Goal: Task Accomplishment & Management: Manage account settings

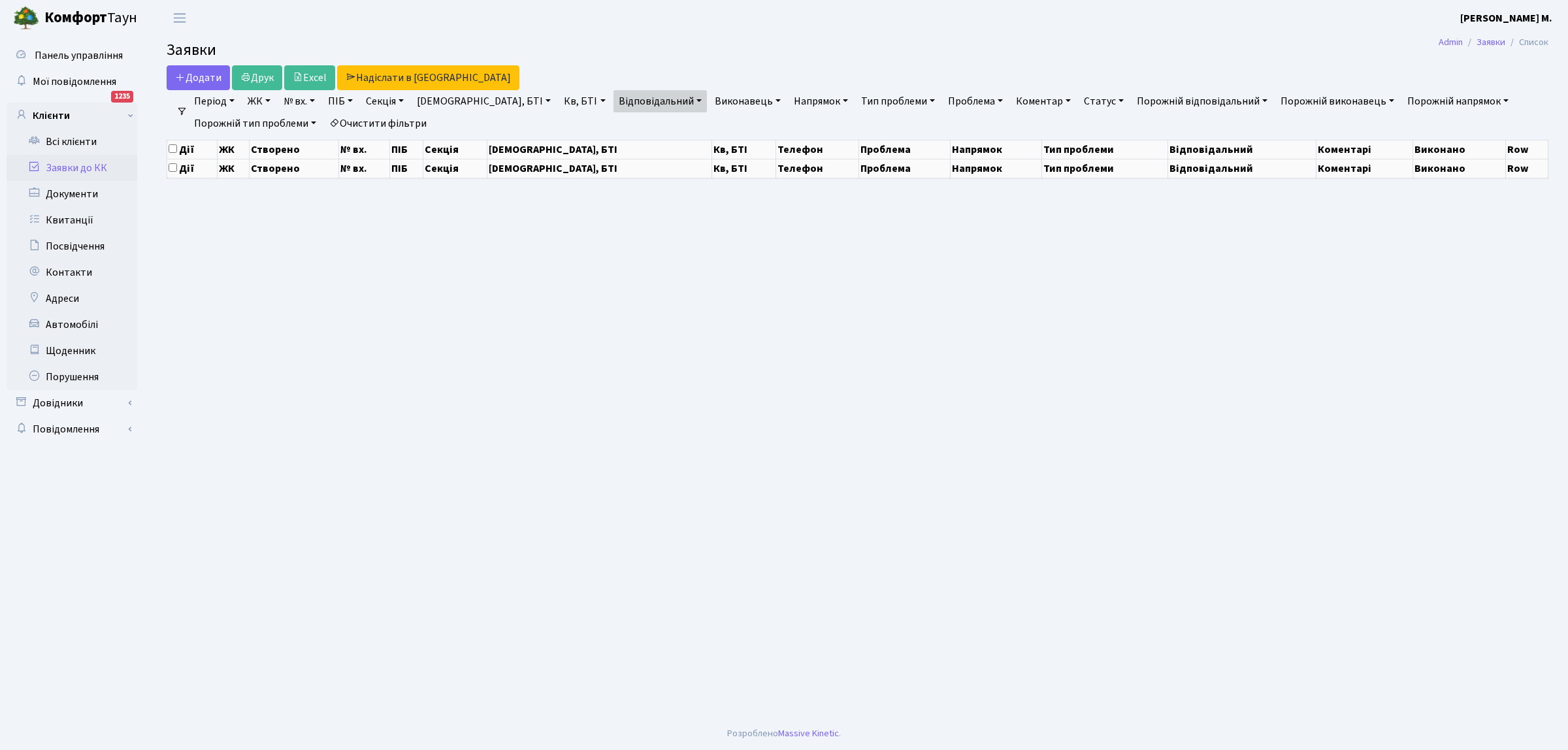
select select "25"
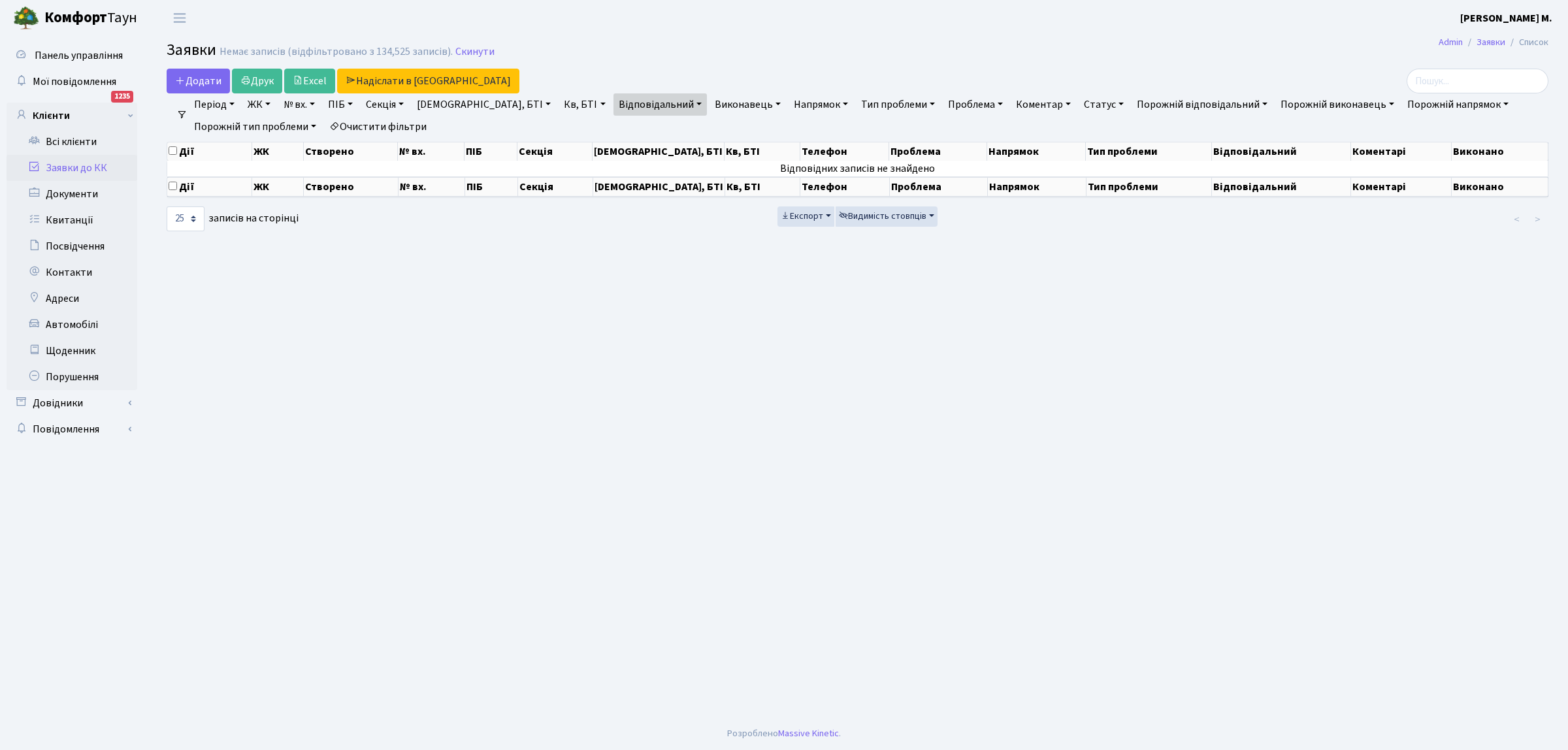
click at [90, 169] on link "Заявки до КК" at bounding box center [72, 168] width 131 height 26
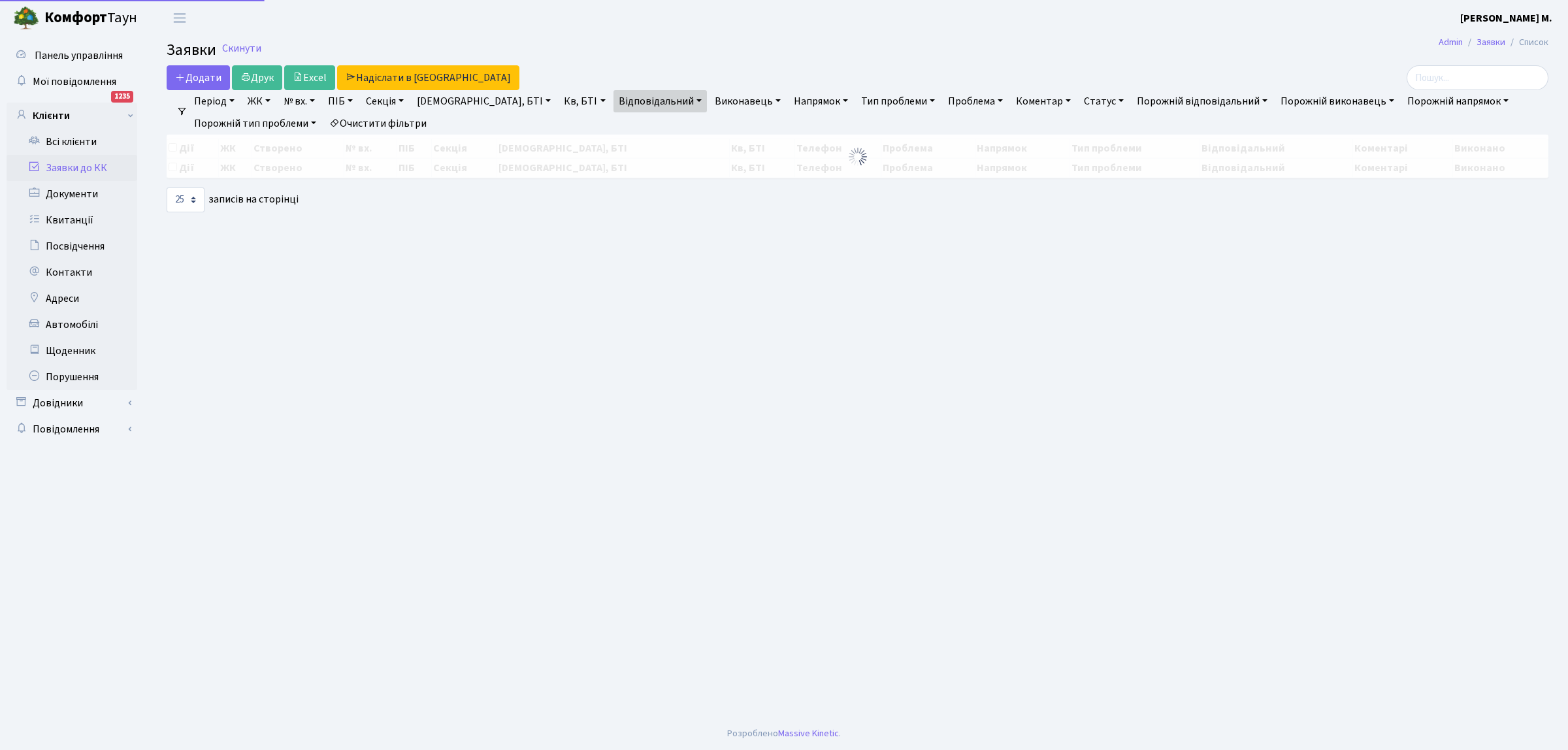
select select "25"
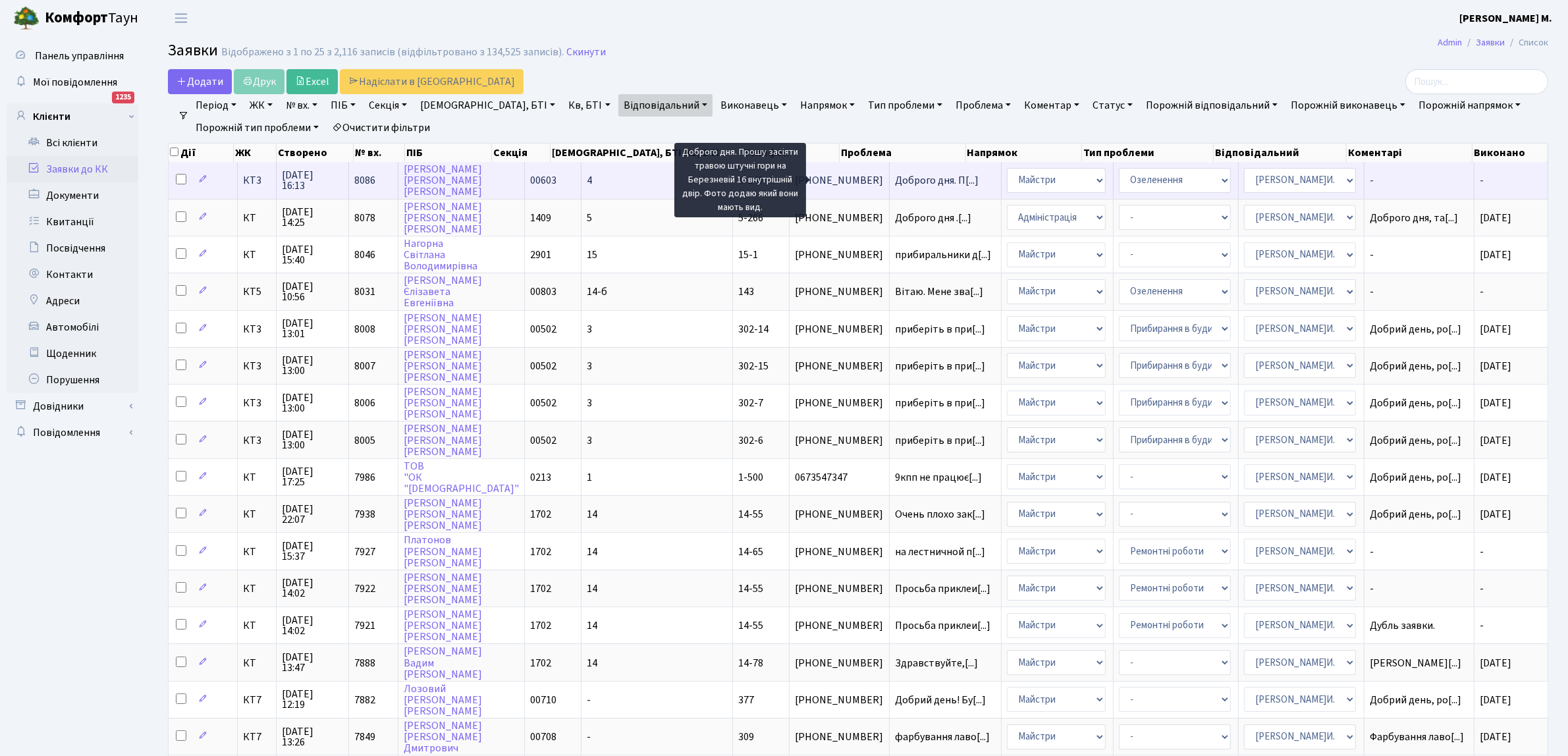
click at [895, 185] on span "Доброго дня. П[...]" at bounding box center [936, 180] width 83 height 15
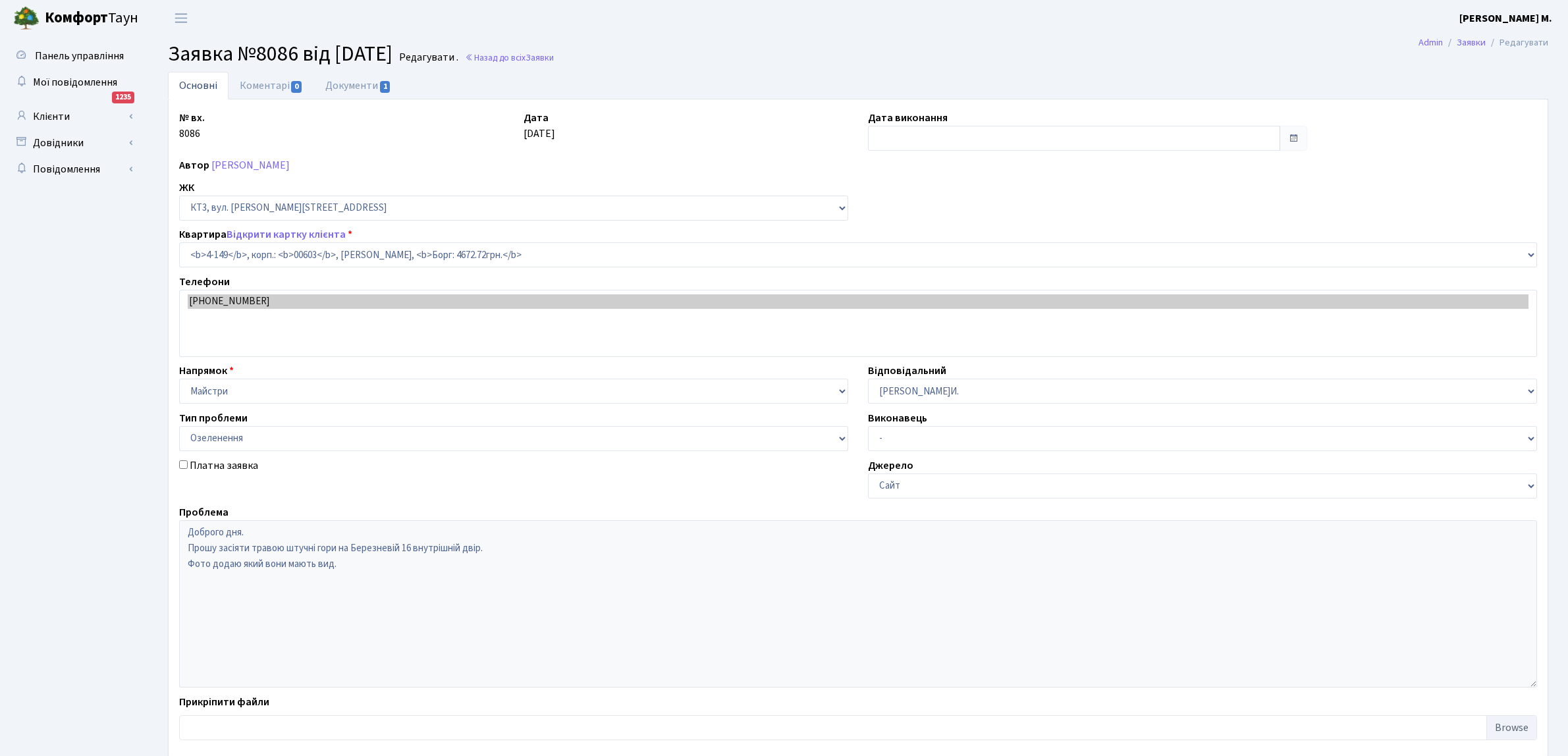
select select "16608"
select select "65"
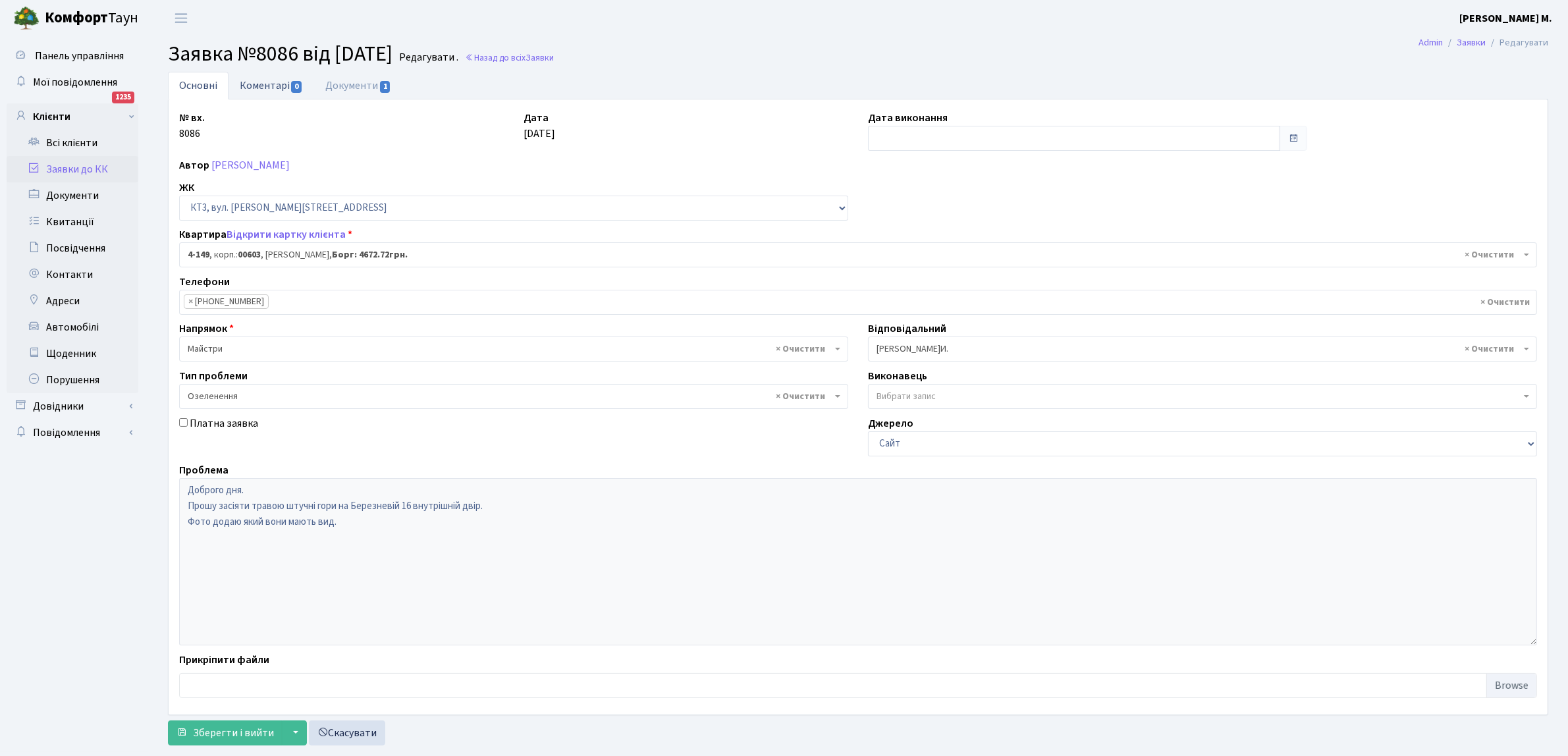
click at [280, 85] on link "Коментарі 0" at bounding box center [271, 85] width 85 height 27
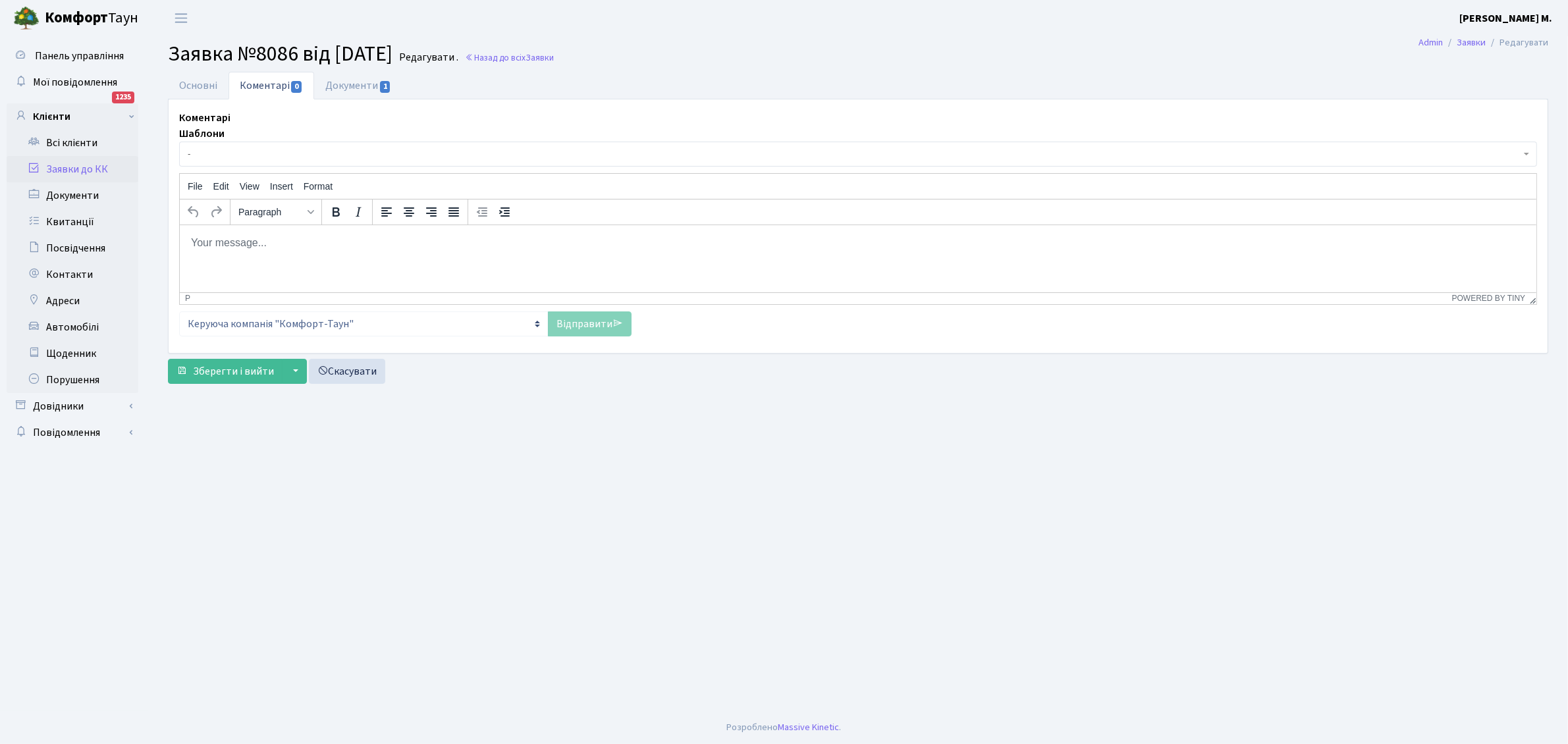
click at [231, 156] on span "-" at bounding box center [854, 154] width 1332 height 13
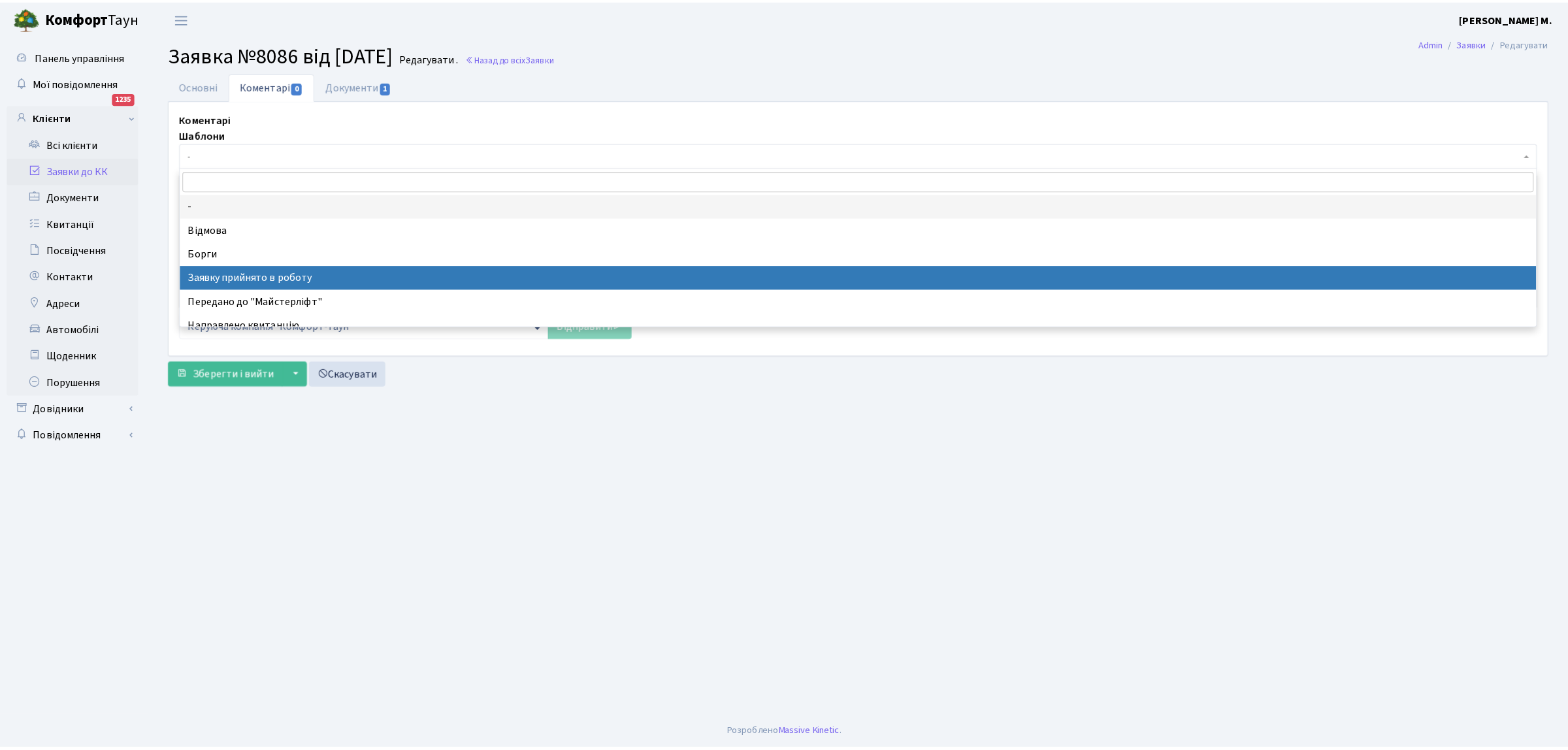
scroll to position [81, 0]
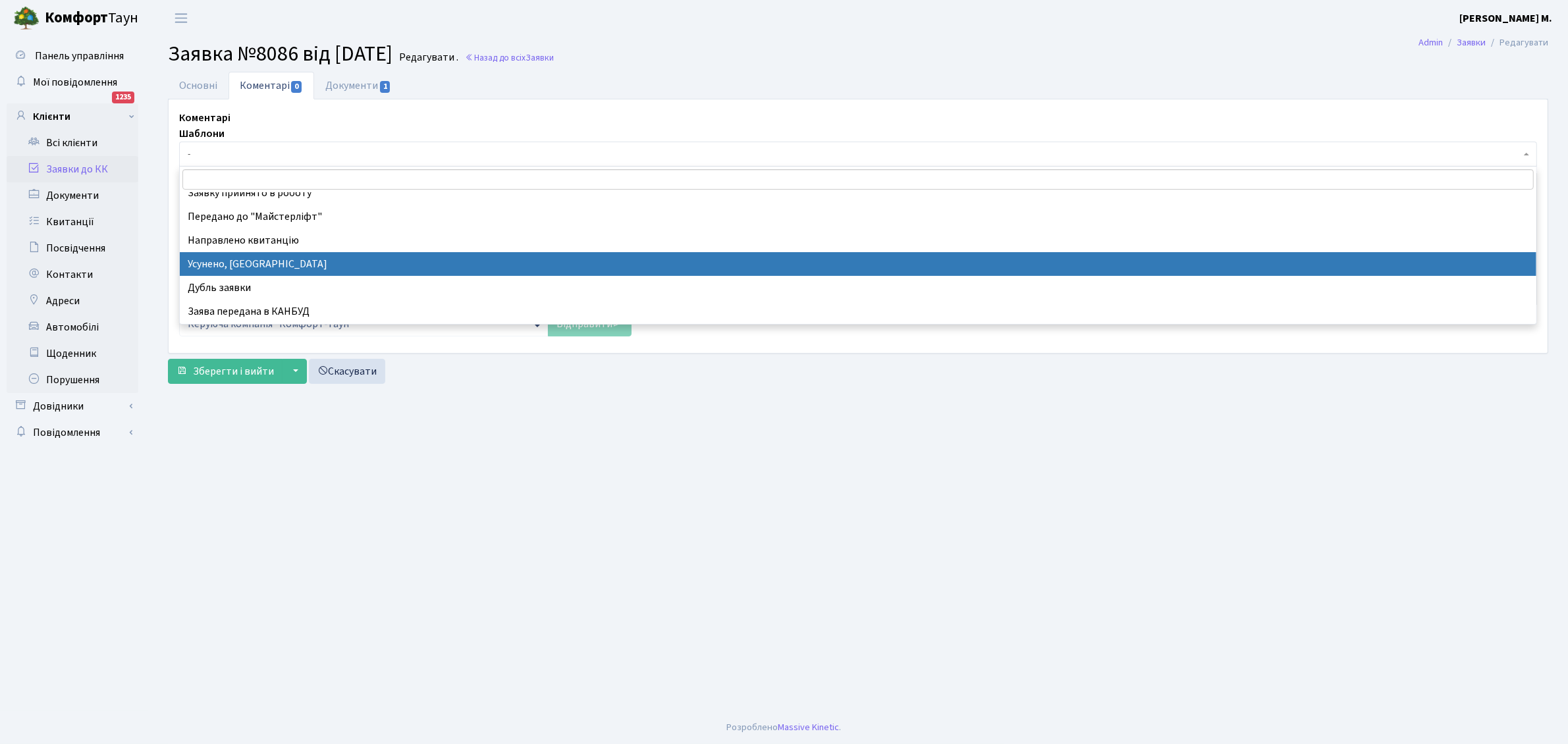
select select "15"
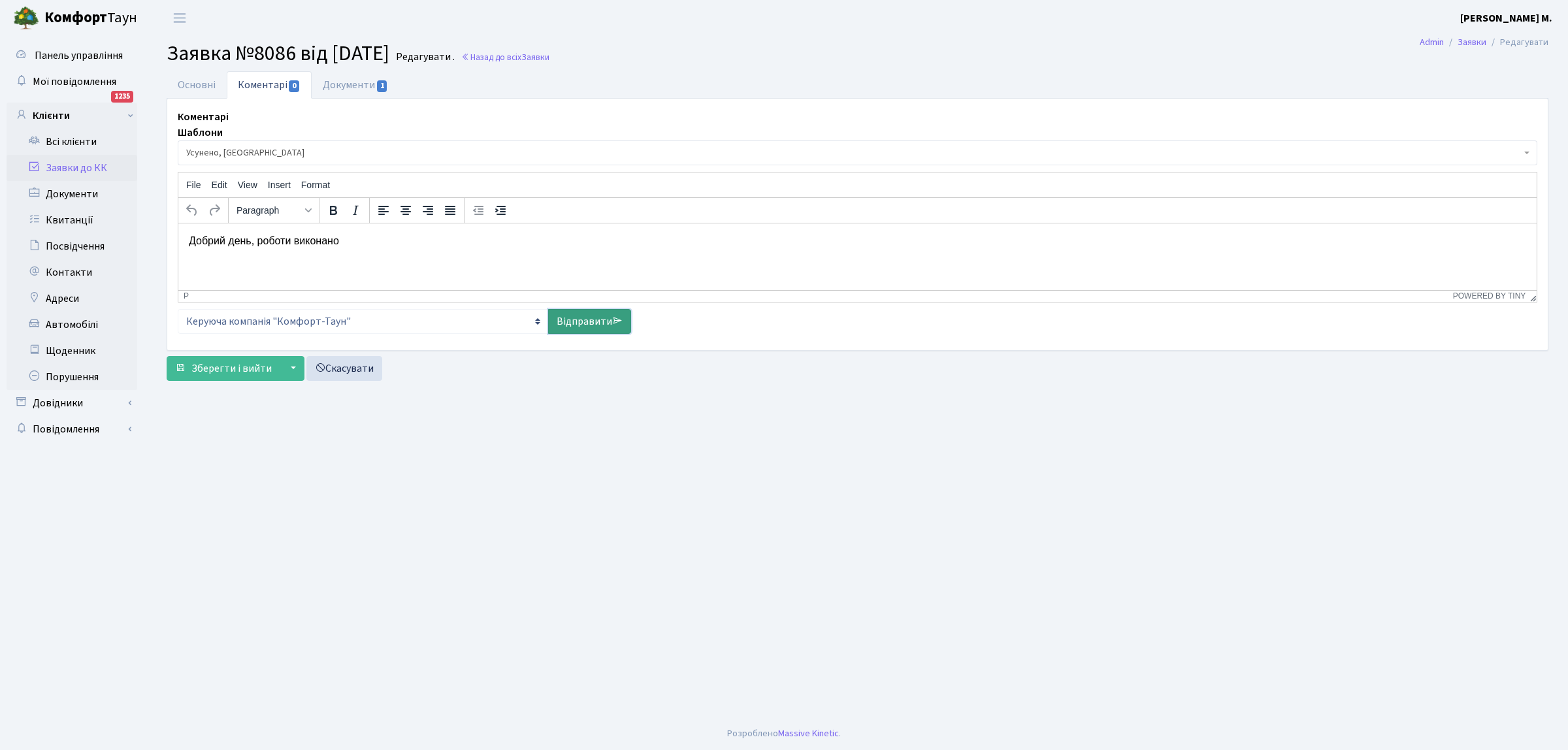
click at [595, 319] on link "Відправити" at bounding box center [589, 321] width 83 height 25
select select
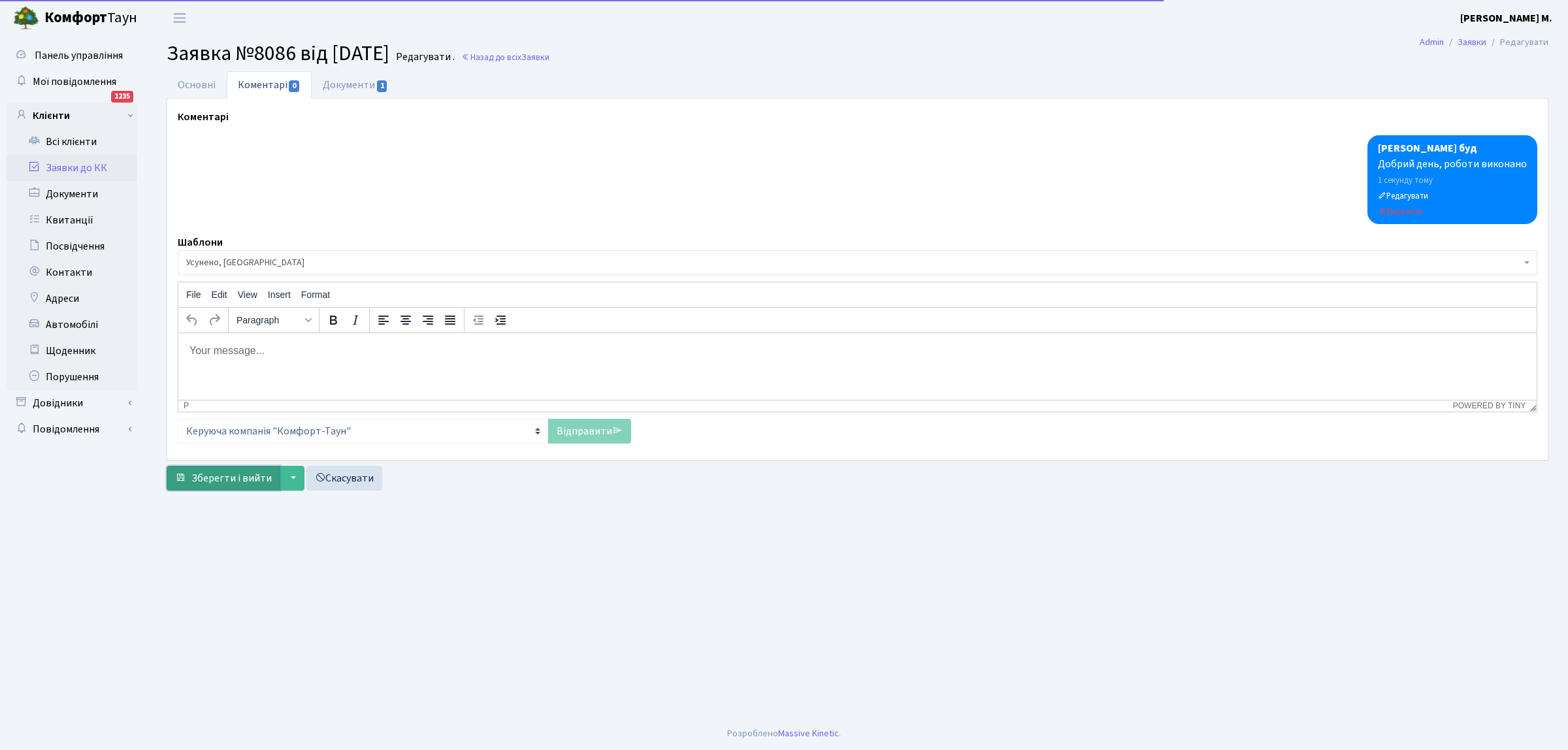
click at [226, 470] on button "Зберегти і вийти" at bounding box center [223, 478] width 114 height 25
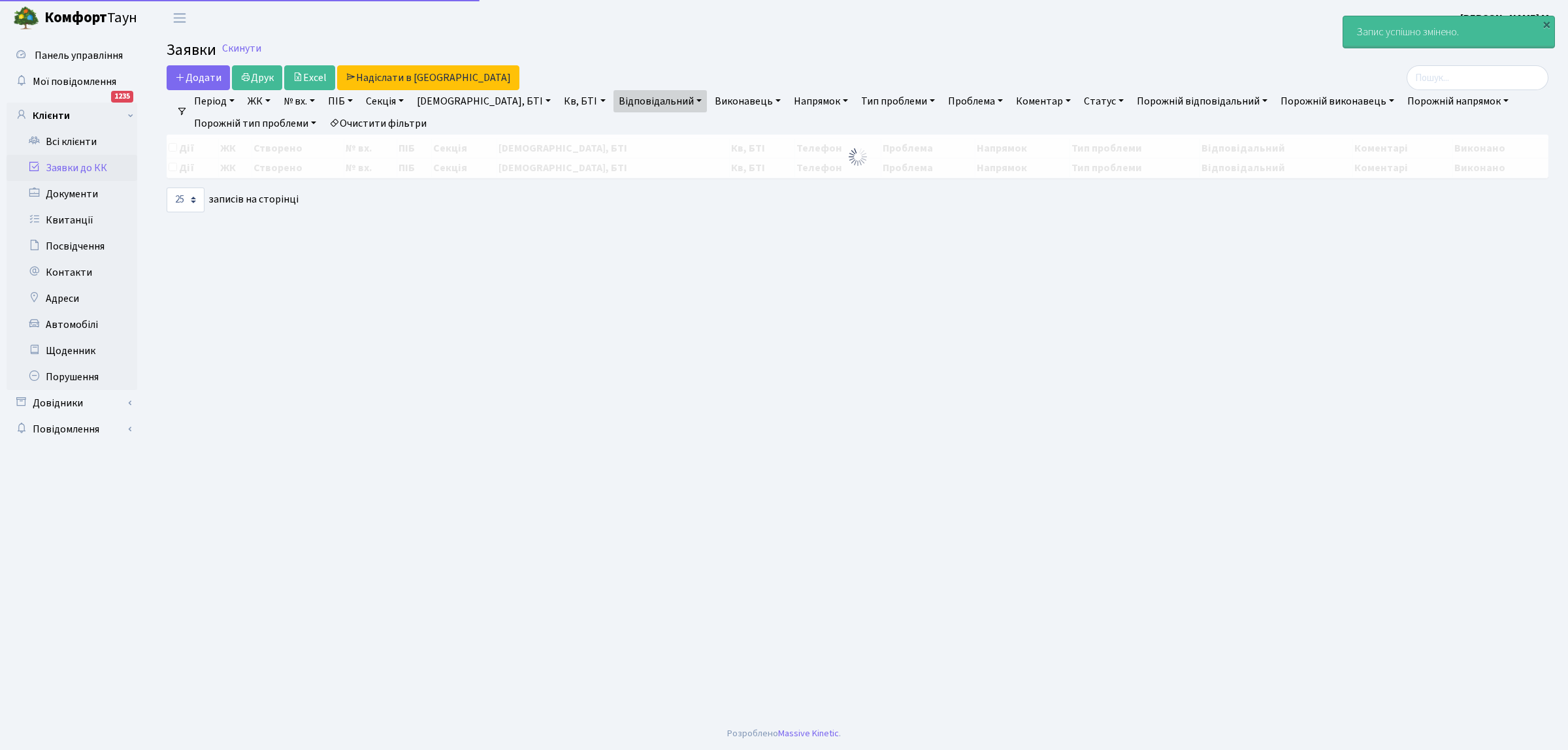
select select "25"
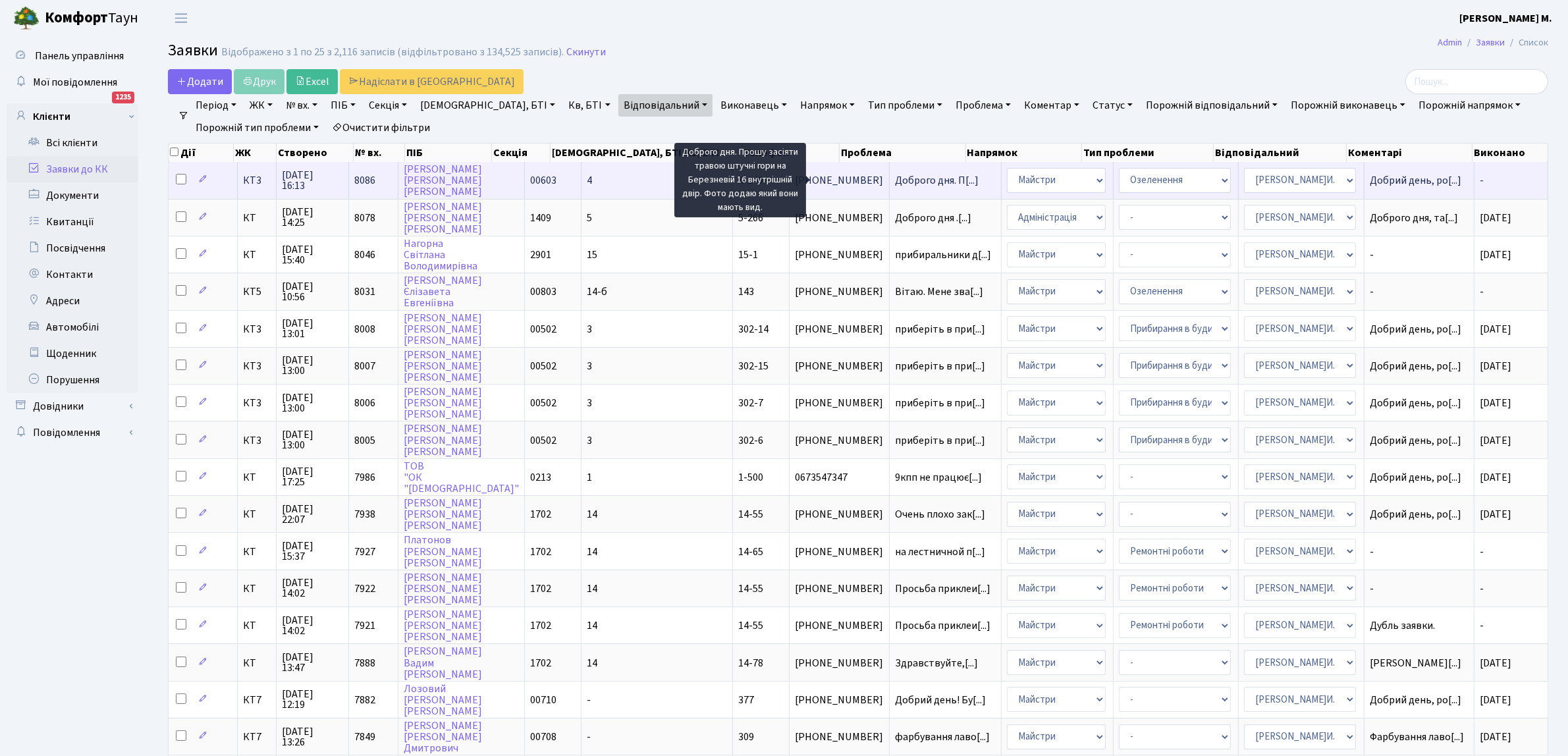
click at [895, 179] on span "Доброго дня. П[...]" at bounding box center [936, 180] width 83 height 15
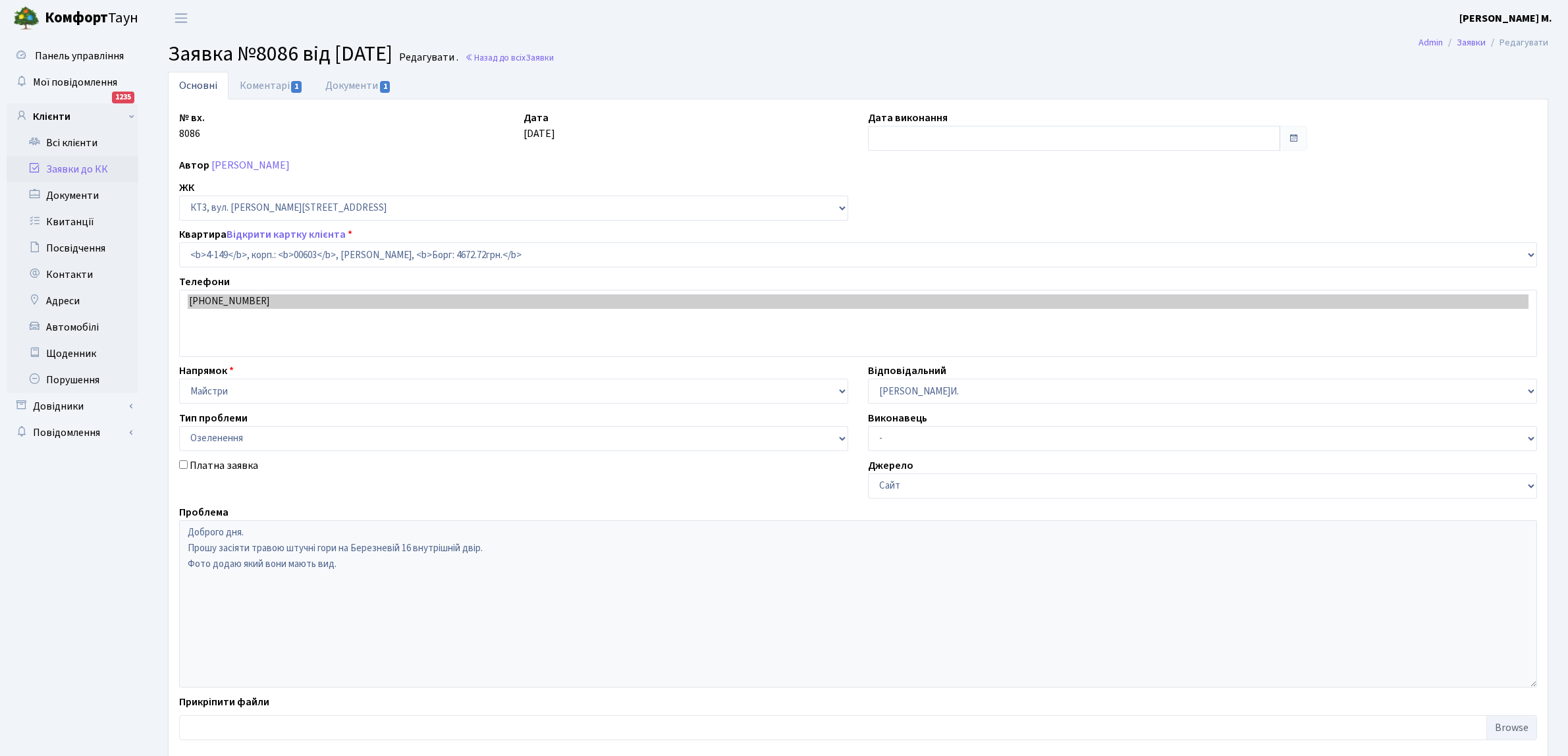
select select "16608"
select select "65"
click at [914, 136] on input "text" at bounding box center [1073, 138] width 412 height 25
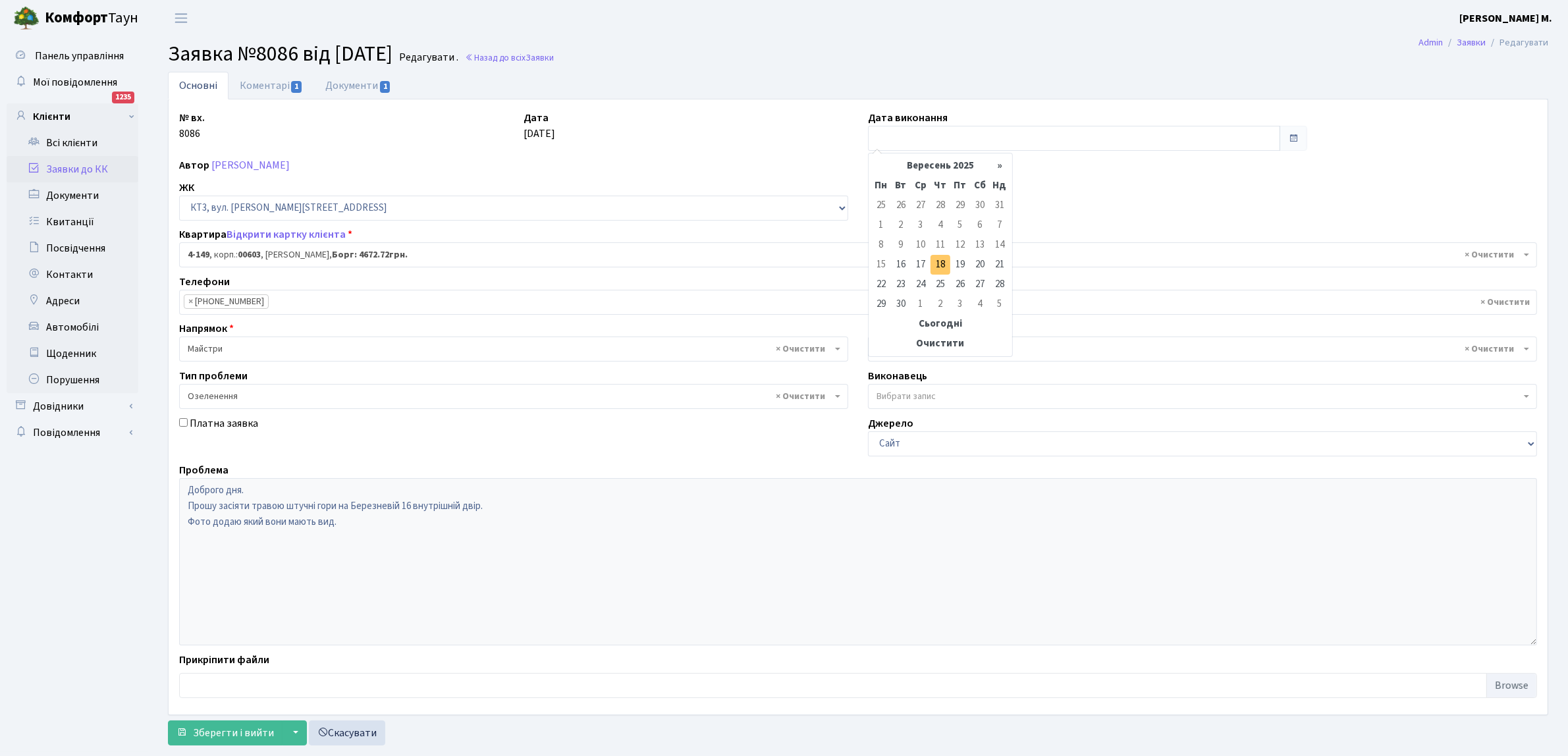
click at [935, 260] on td "18" at bounding box center [940, 265] width 19 height 19
type input "[DATE]"
click at [214, 730] on span "Зберегти і вийти" at bounding box center [233, 732] width 81 height 15
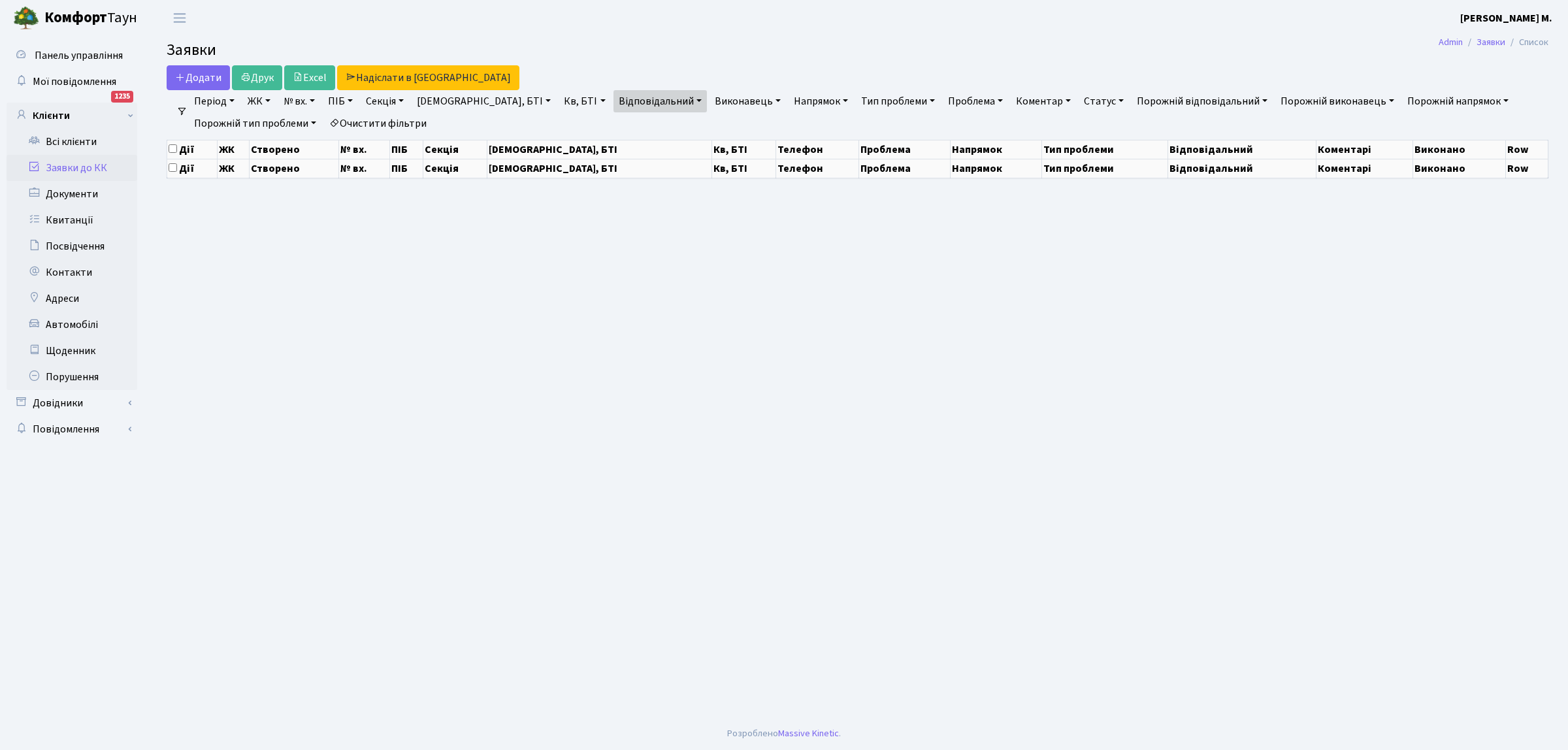
select select "25"
